Goal: Browse casually

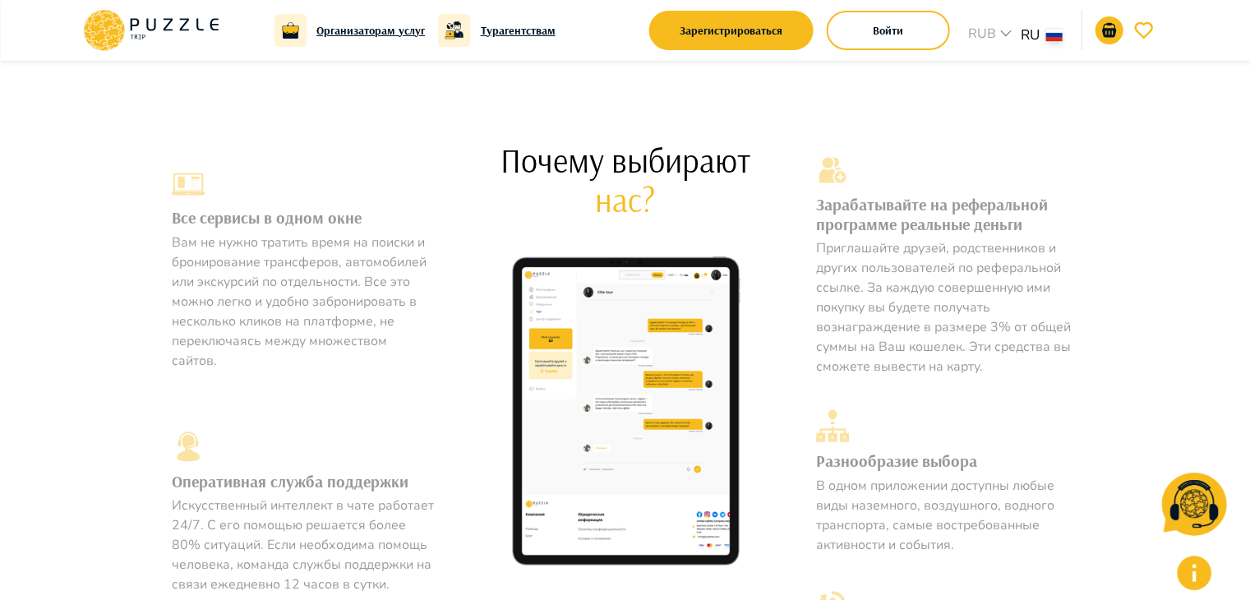
scroll to position [666, 0]
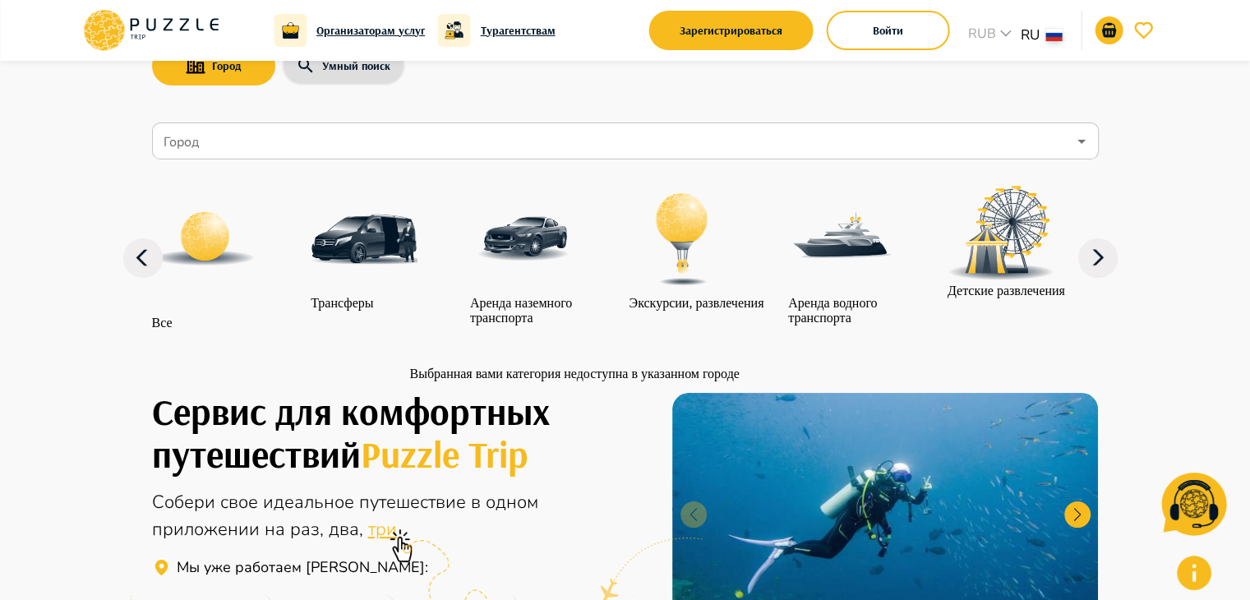
scroll to position [0, 0]
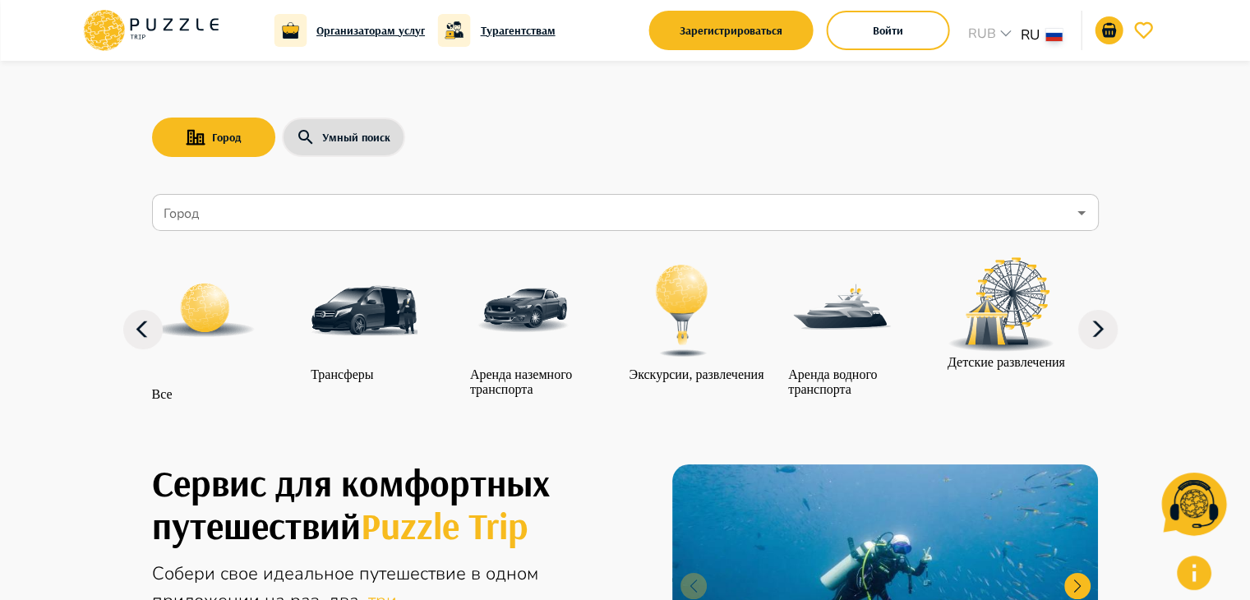
click at [1188, 570] on icon "button" at bounding box center [1194, 573] width 35 height 35
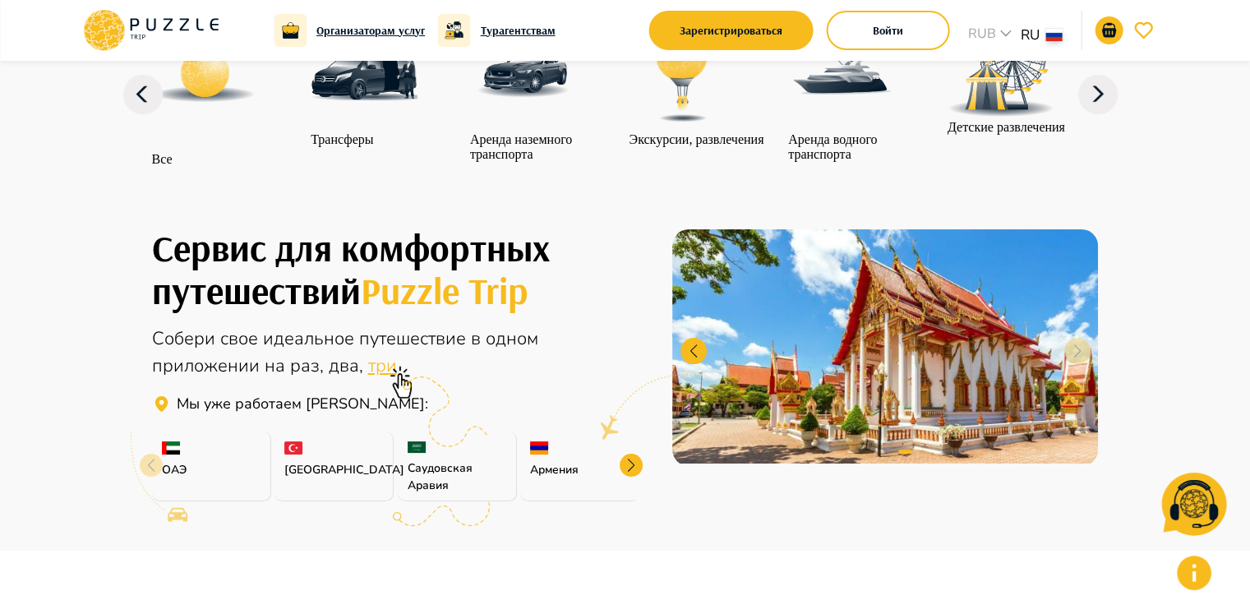
scroll to position [237, 0]
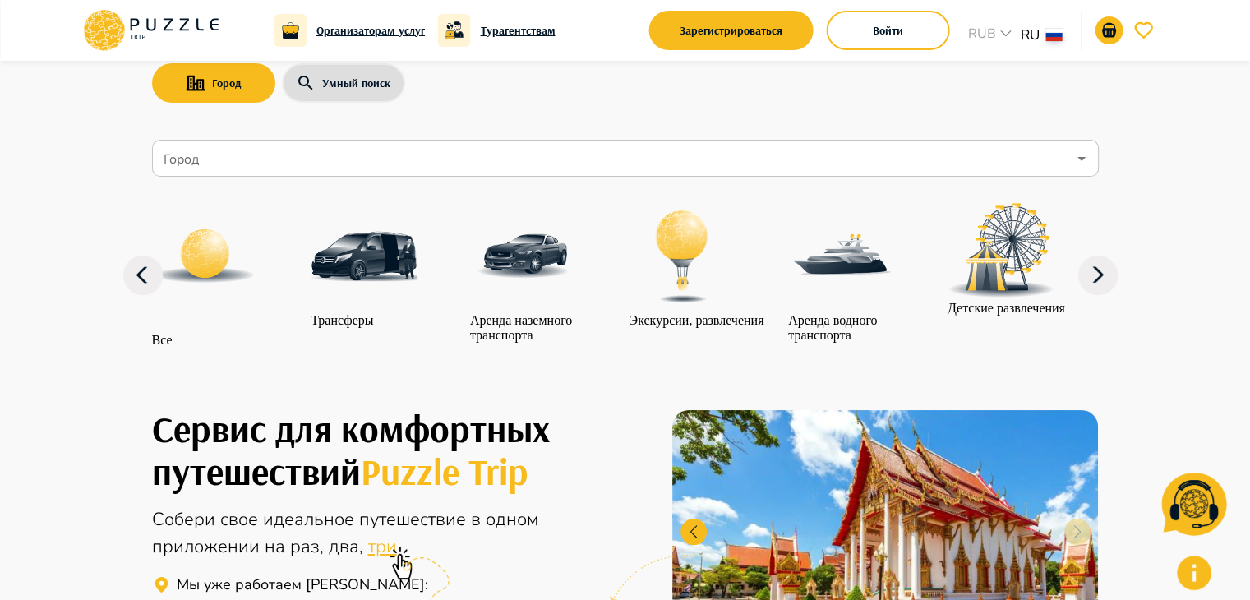
scroll to position [55, 0]
